Goal: Information Seeking & Learning: Learn about a topic

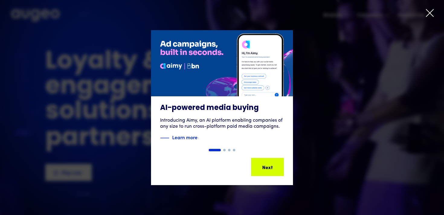
click at [431, 17] on icon at bounding box center [429, 12] width 9 height 9
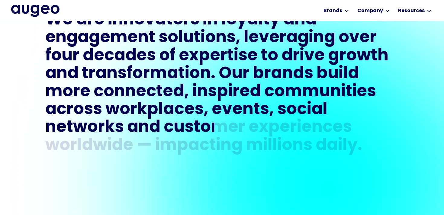
scroll to position [287, 0]
click at [43, 6] on img "home" at bounding box center [35, 11] width 48 height 12
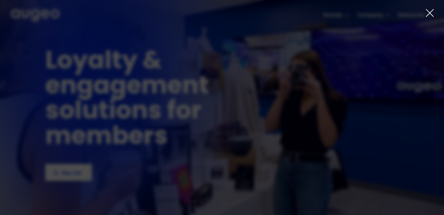
click at [433, 14] on icon at bounding box center [429, 12] width 9 height 9
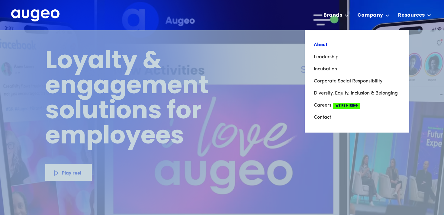
click at [327, 43] on link "About" at bounding box center [357, 45] width 86 height 12
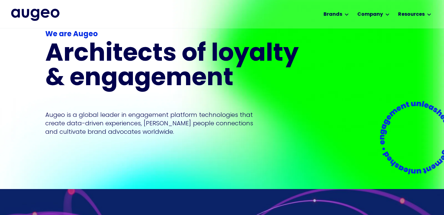
scroll to position [19, 0]
